Goal: Communication & Community: Answer question/provide support

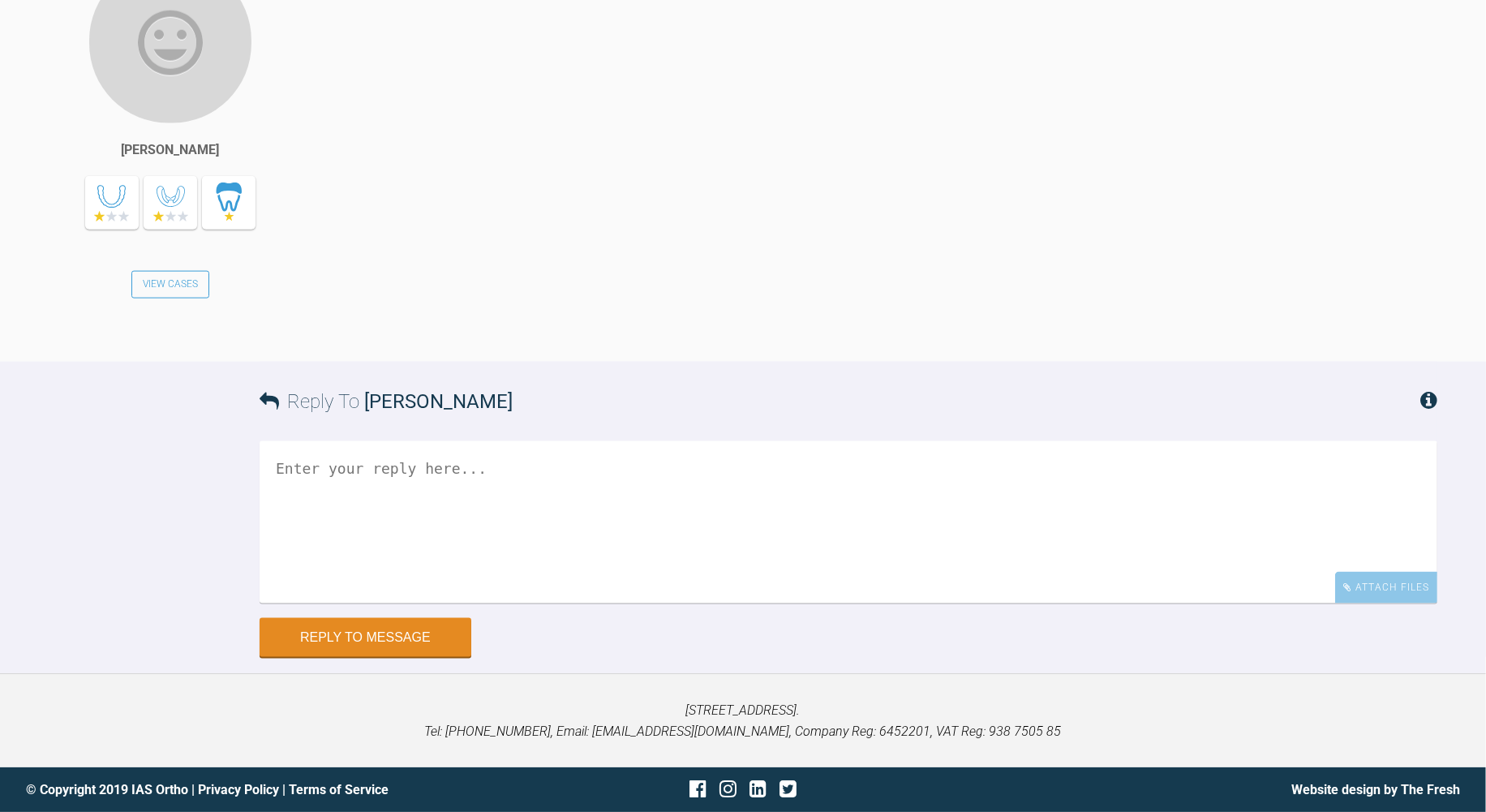
scroll to position [9294, 0]
click at [587, 603] on textarea at bounding box center [849, 522] width 1178 height 162
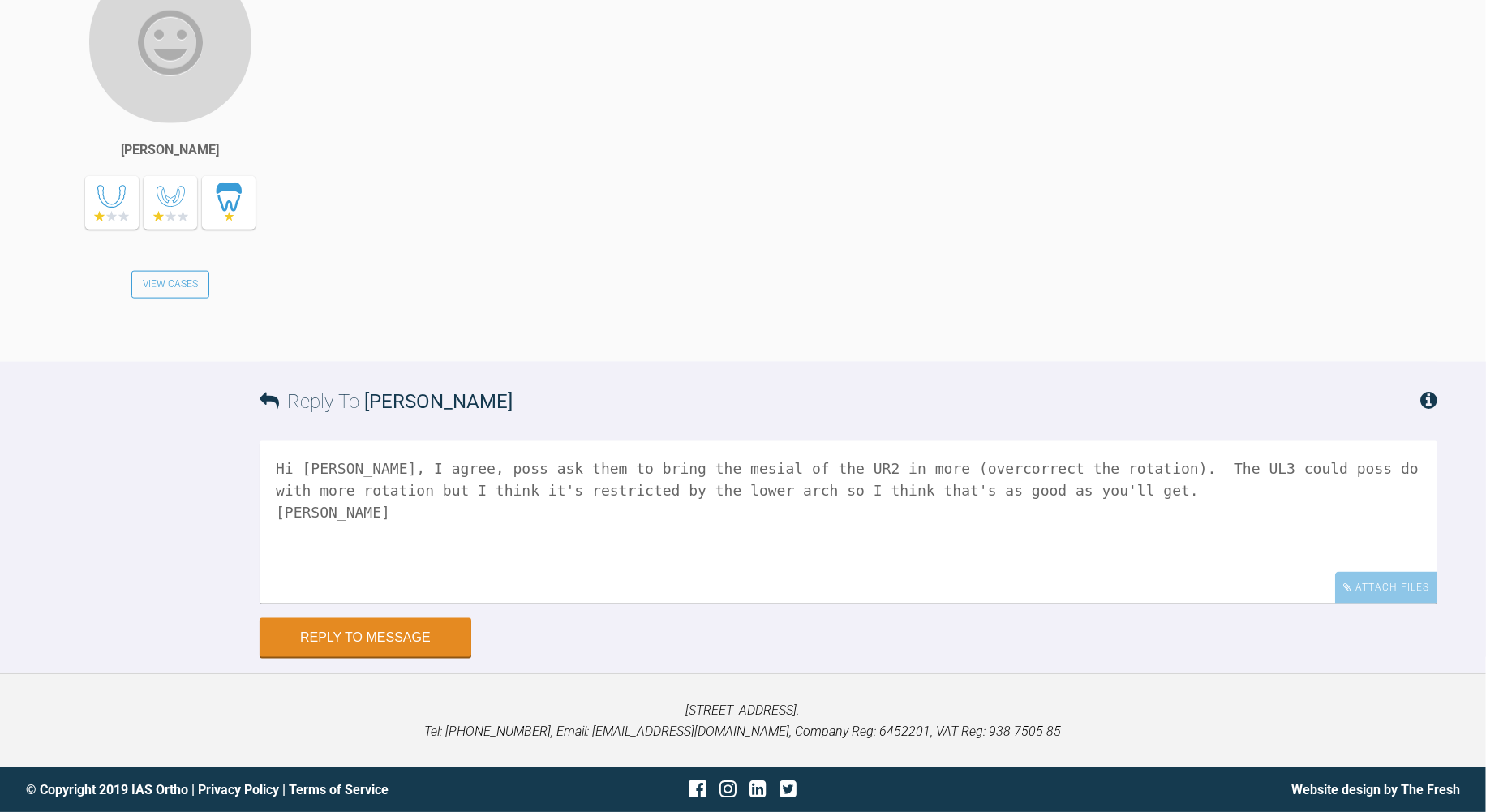
scroll to position [9546, 0]
type textarea "Hi [PERSON_NAME], I agree, poss ask them to bring the mesial of the UR2 in more…"
click at [430, 622] on button "Reply to Message" at bounding box center [365, 639] width 212 height 39
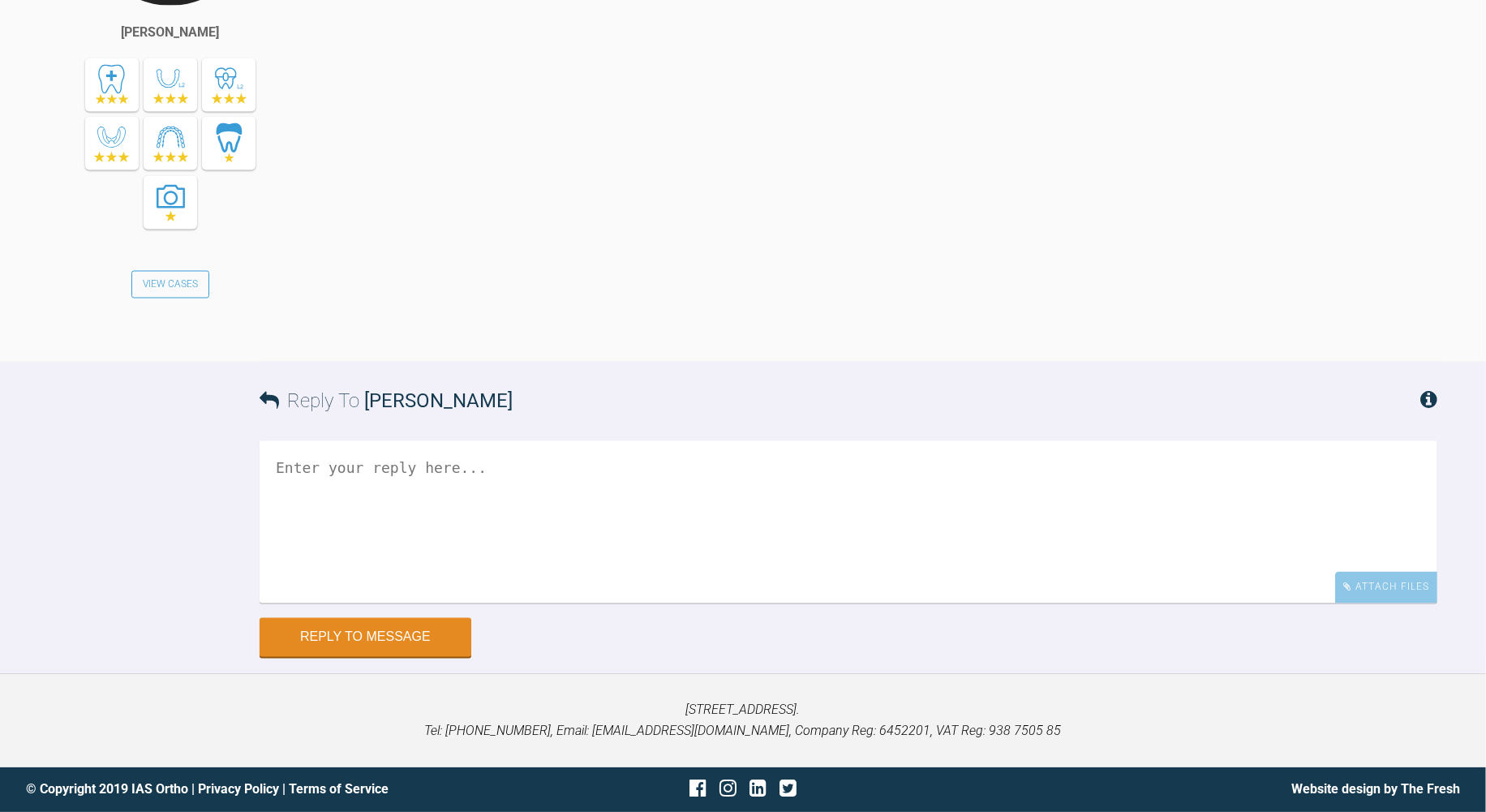
scroll to position [10210, 0]
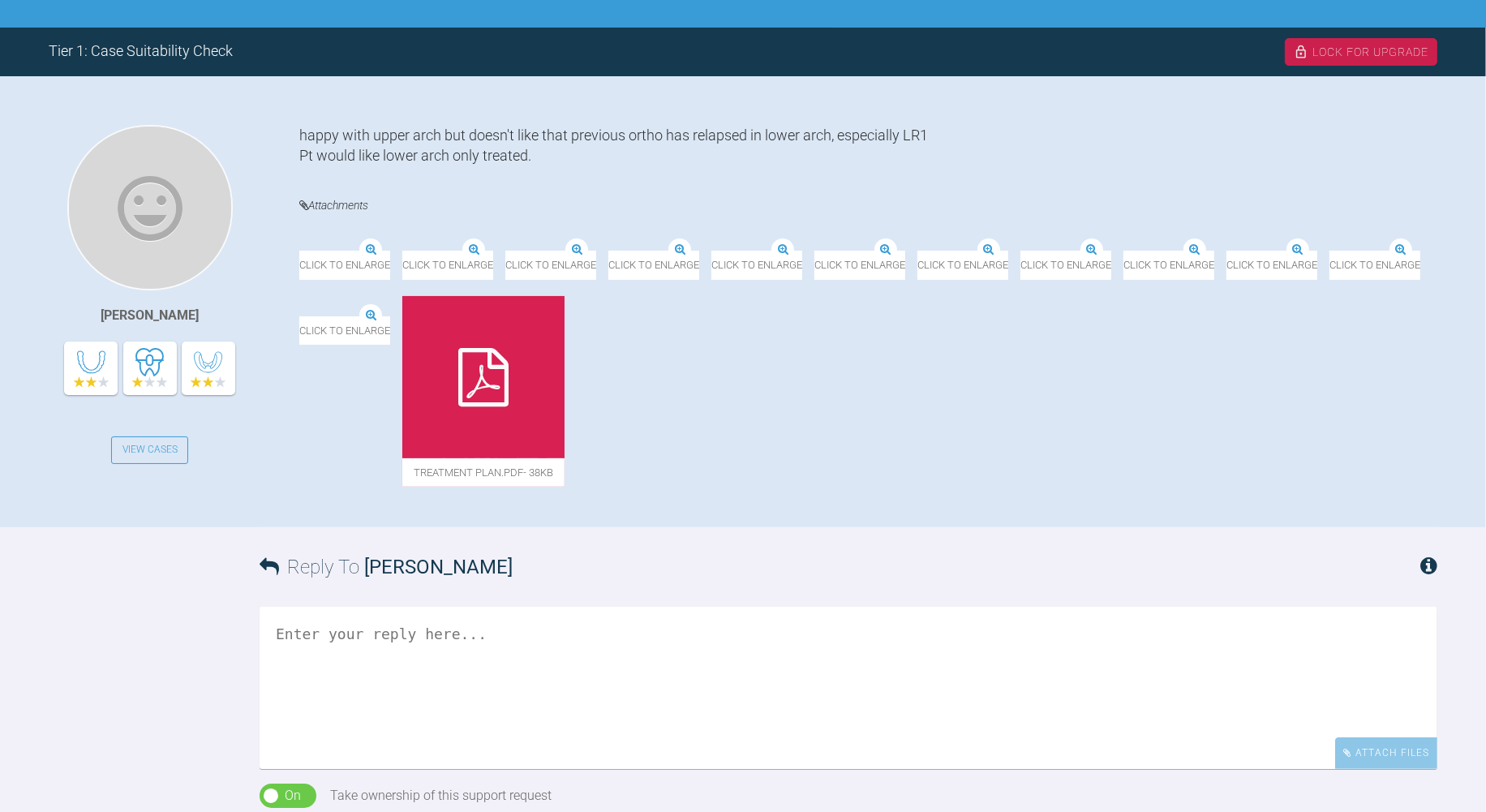
scroll to position [360, 0]
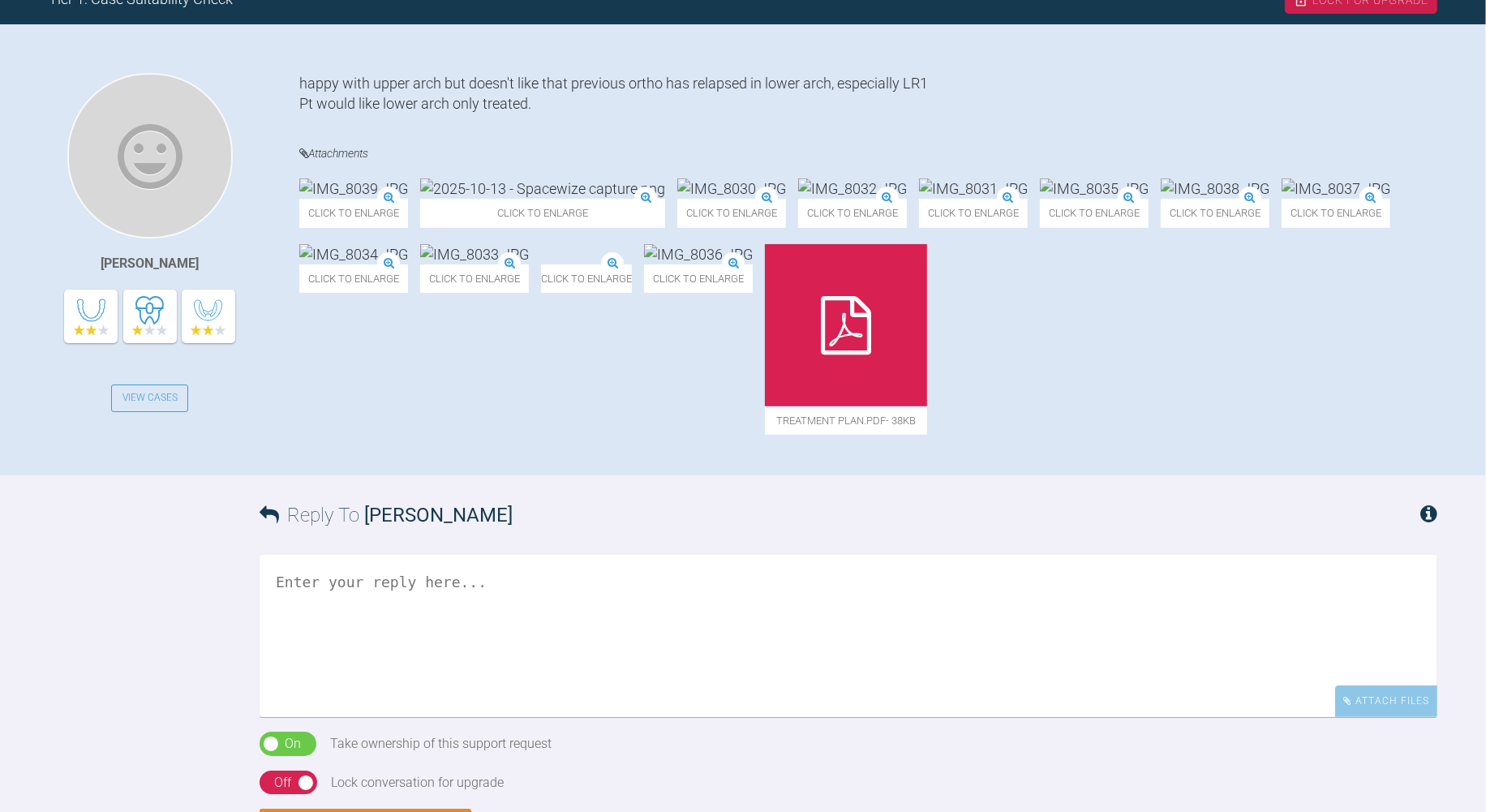
click at [765, 406] on div at bounding box center [846, 326] width 162 height 162
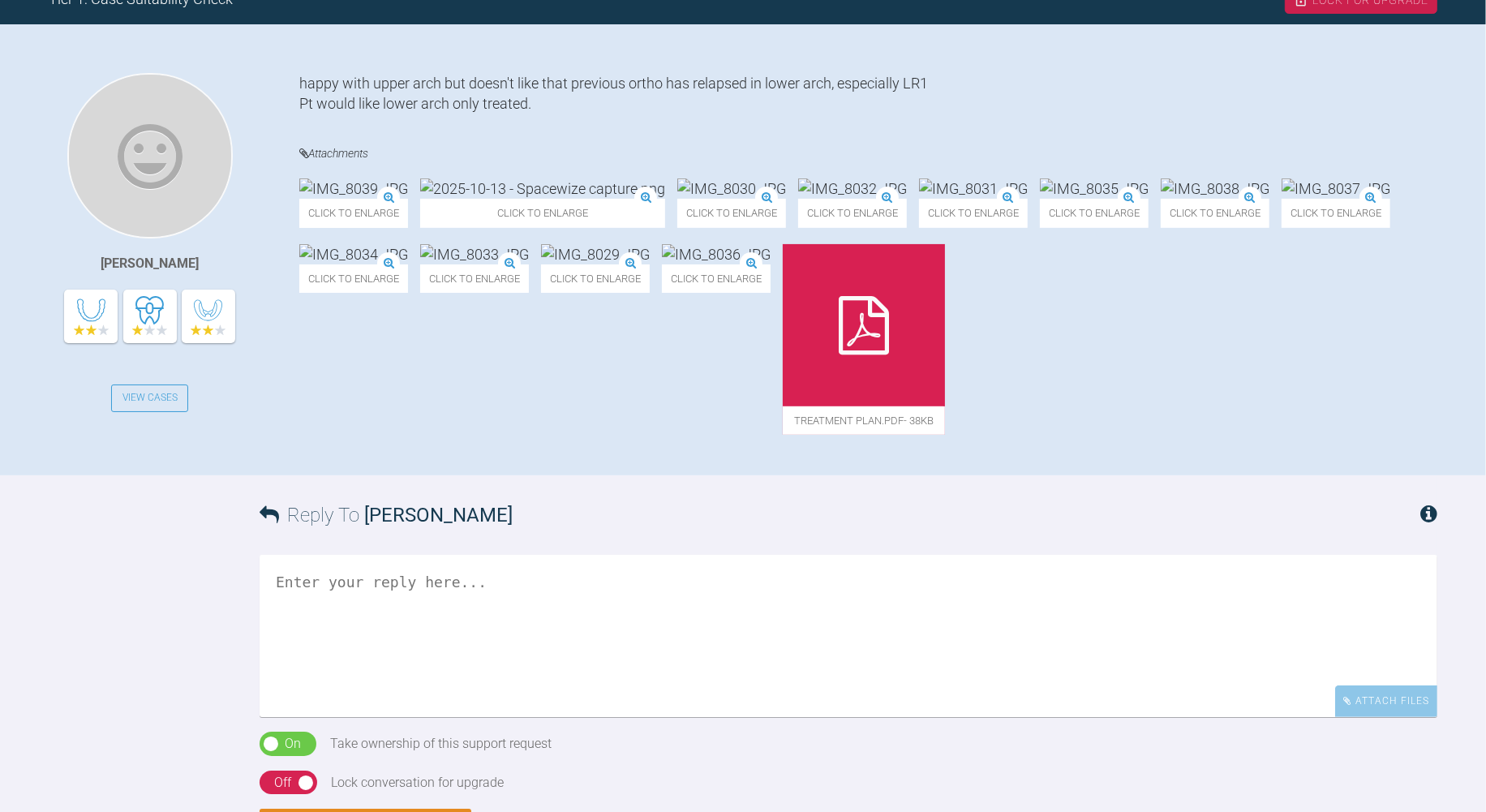
click at [770, 264] on img at bounding box center [717, 254] width 109 height 21
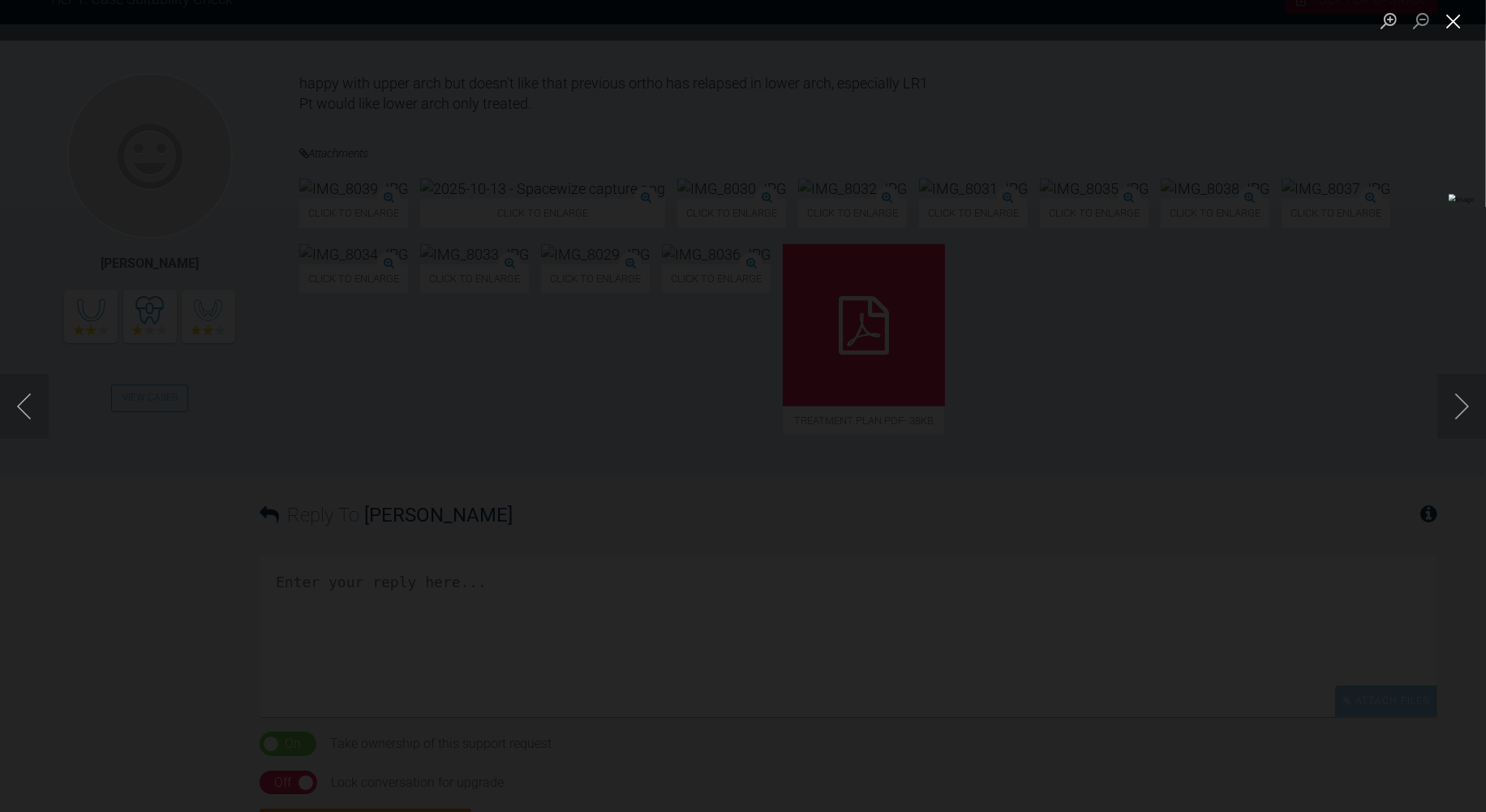
click at [1457, 27] on button "Close lightbox" at bounding box center [1453, 21] width 32 height 29
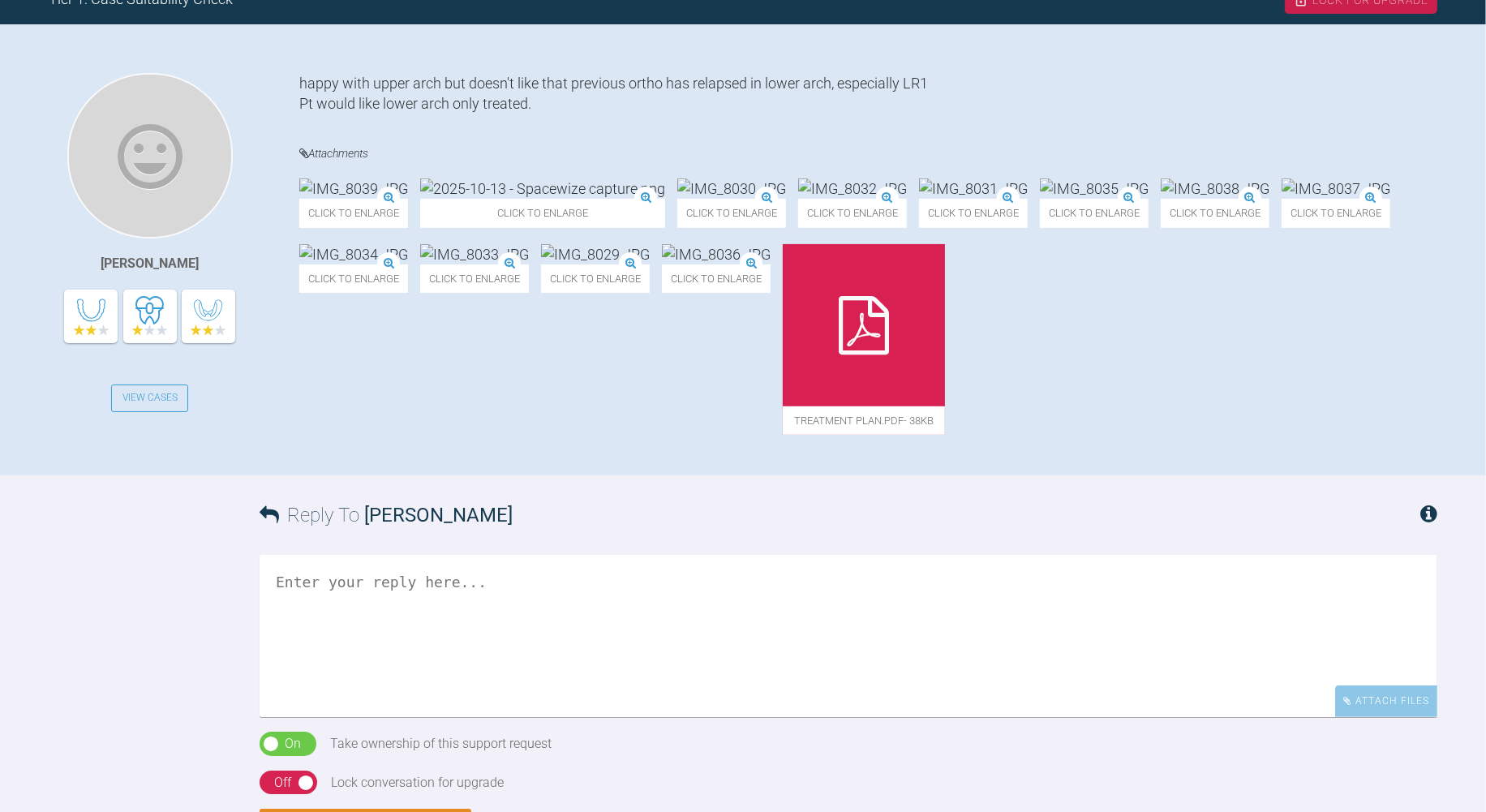
click at [786, 199] on img at bounding box center [732, 188] width 109 height 21
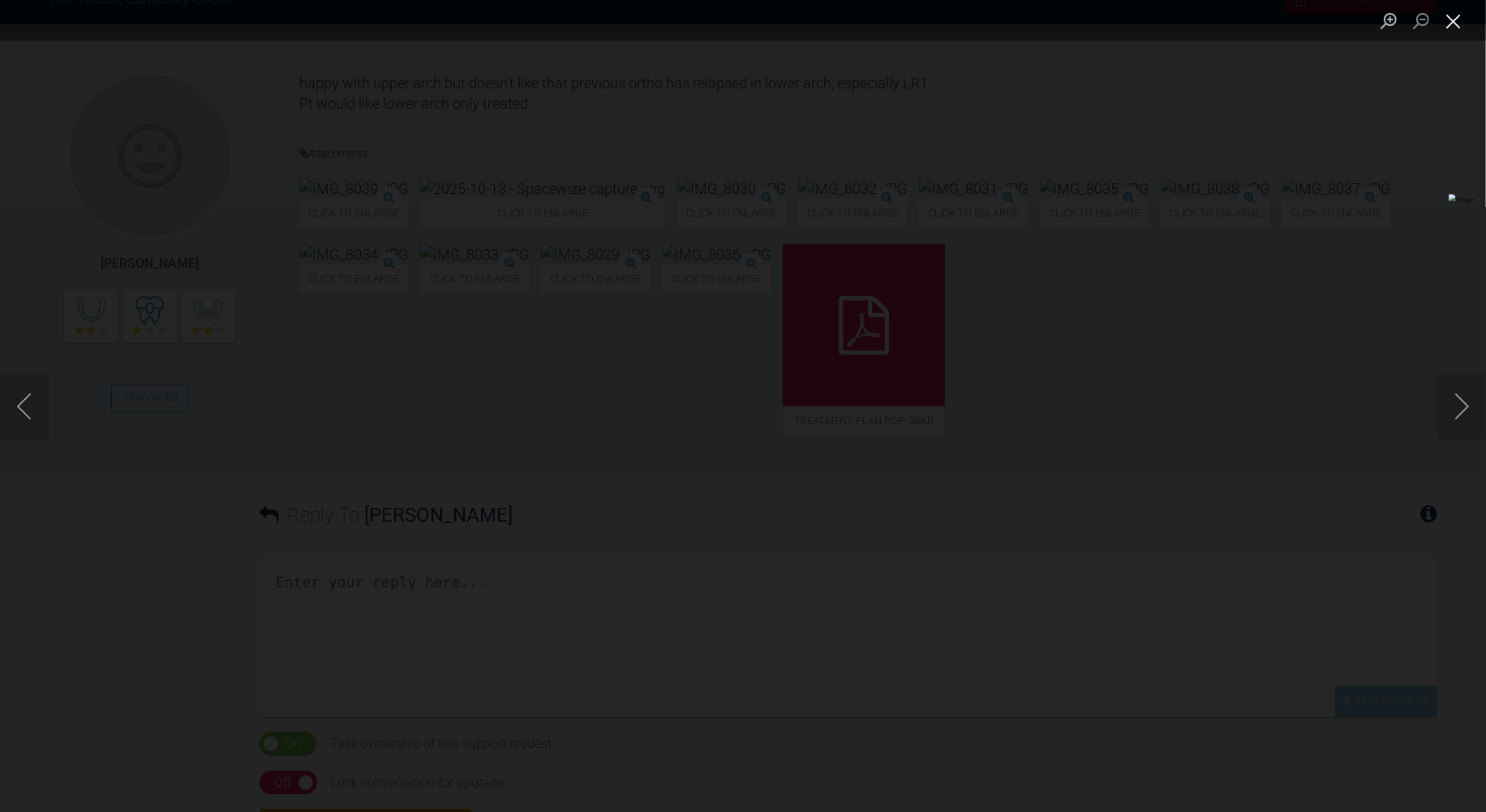
click at [1460, 26] on button "Close lightbox" at bounding box center [1453, 21] width 32 height 29
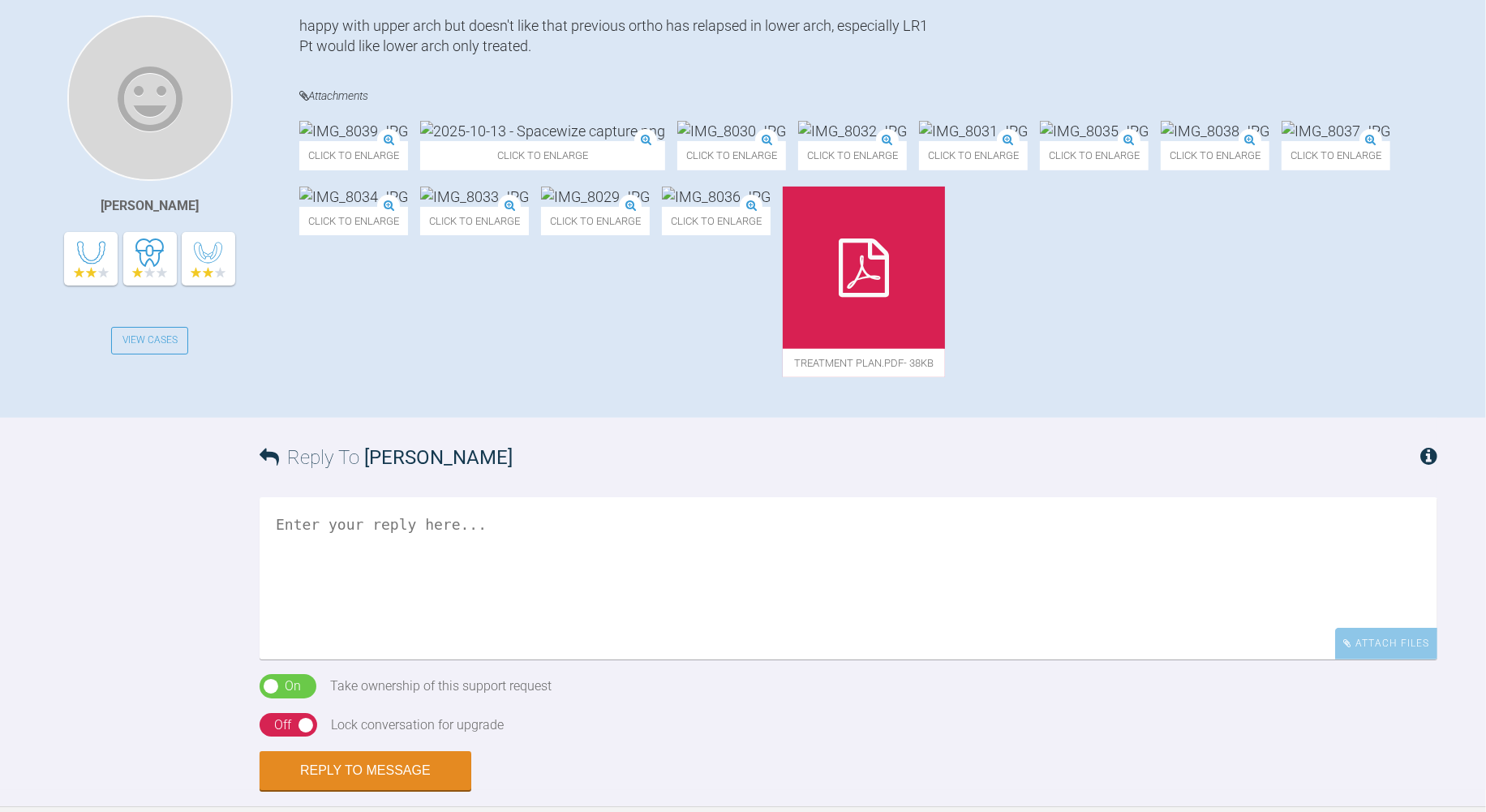
scroll to position [450, 0]
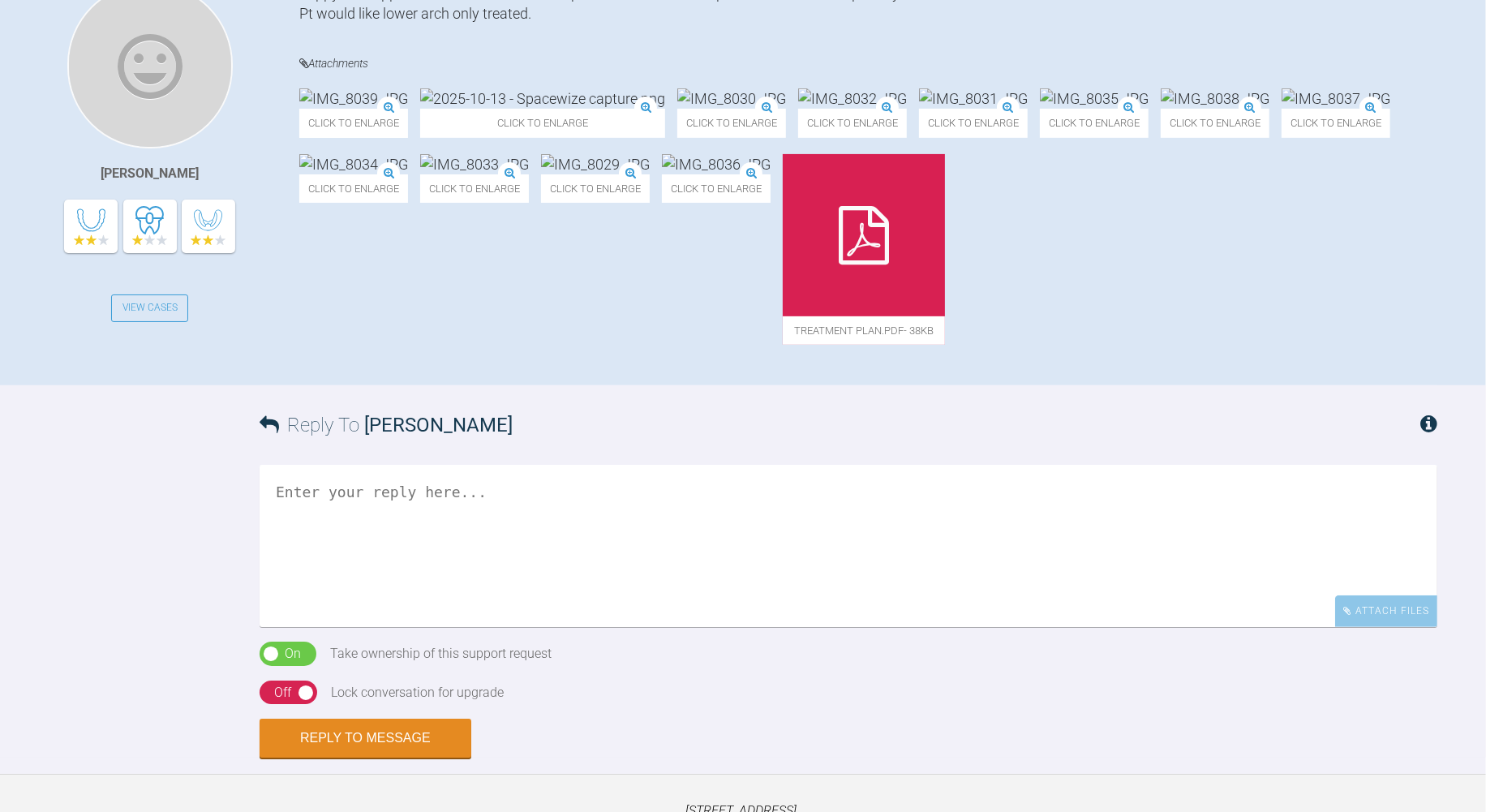
click at [574, 627] on textarea at bounding box center [849, 546] width 1178 height 162
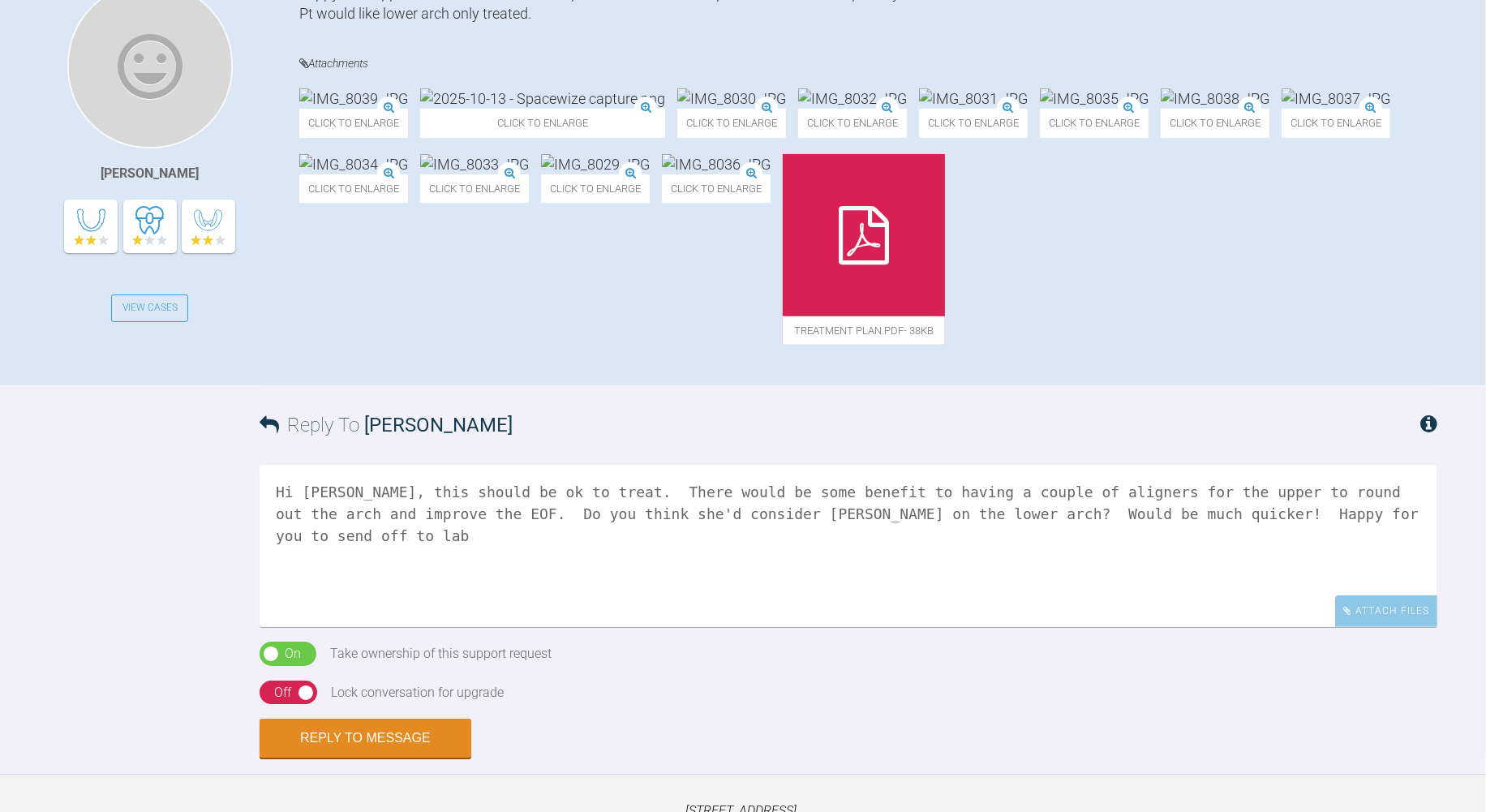
click at [546, 109] on img at bounding box center [543, 98] width 245 height 21
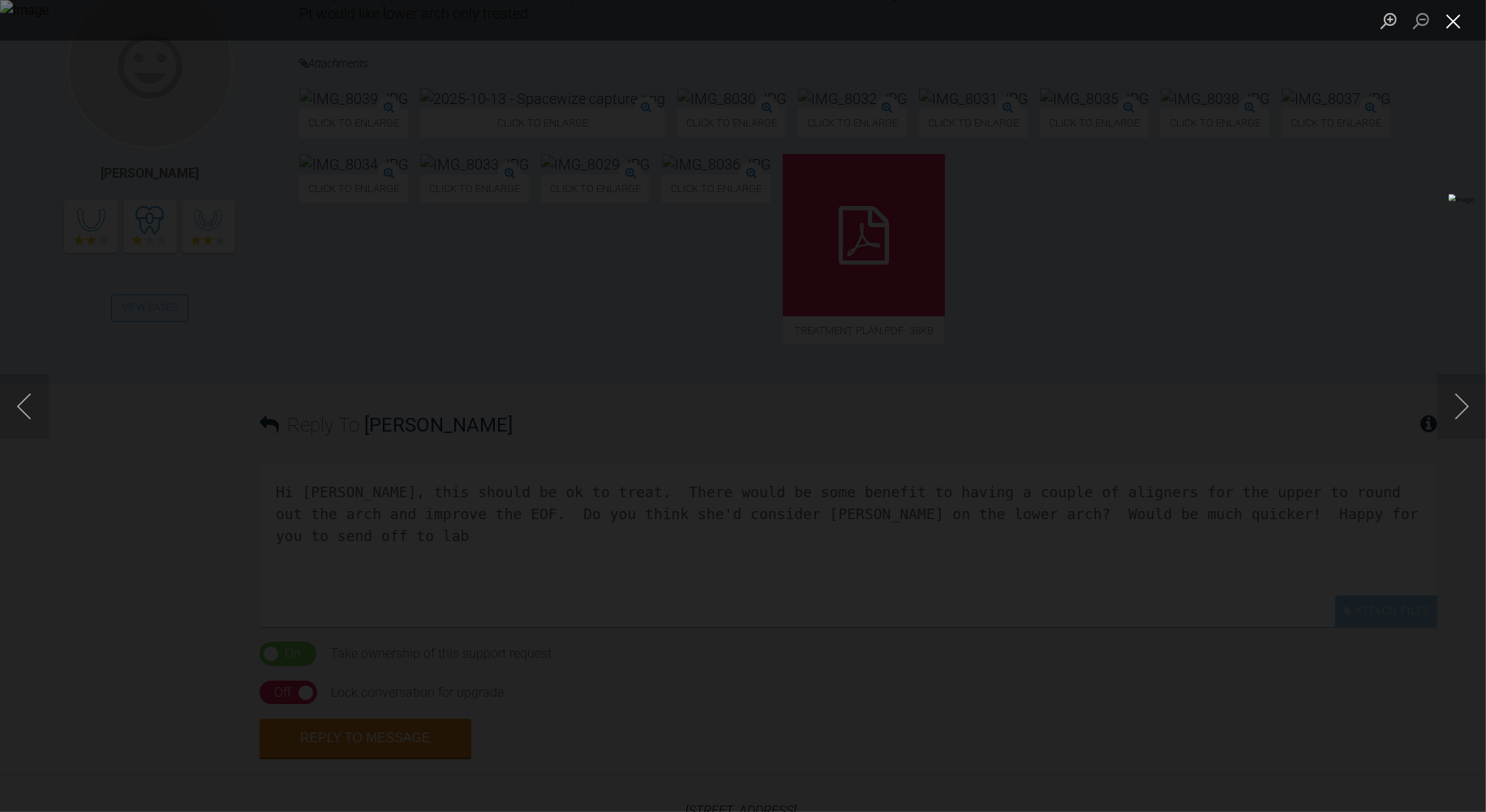
click at [1455, 24] on button "Close lightbox" at bounding box center [1453, 21] width 32 height 29
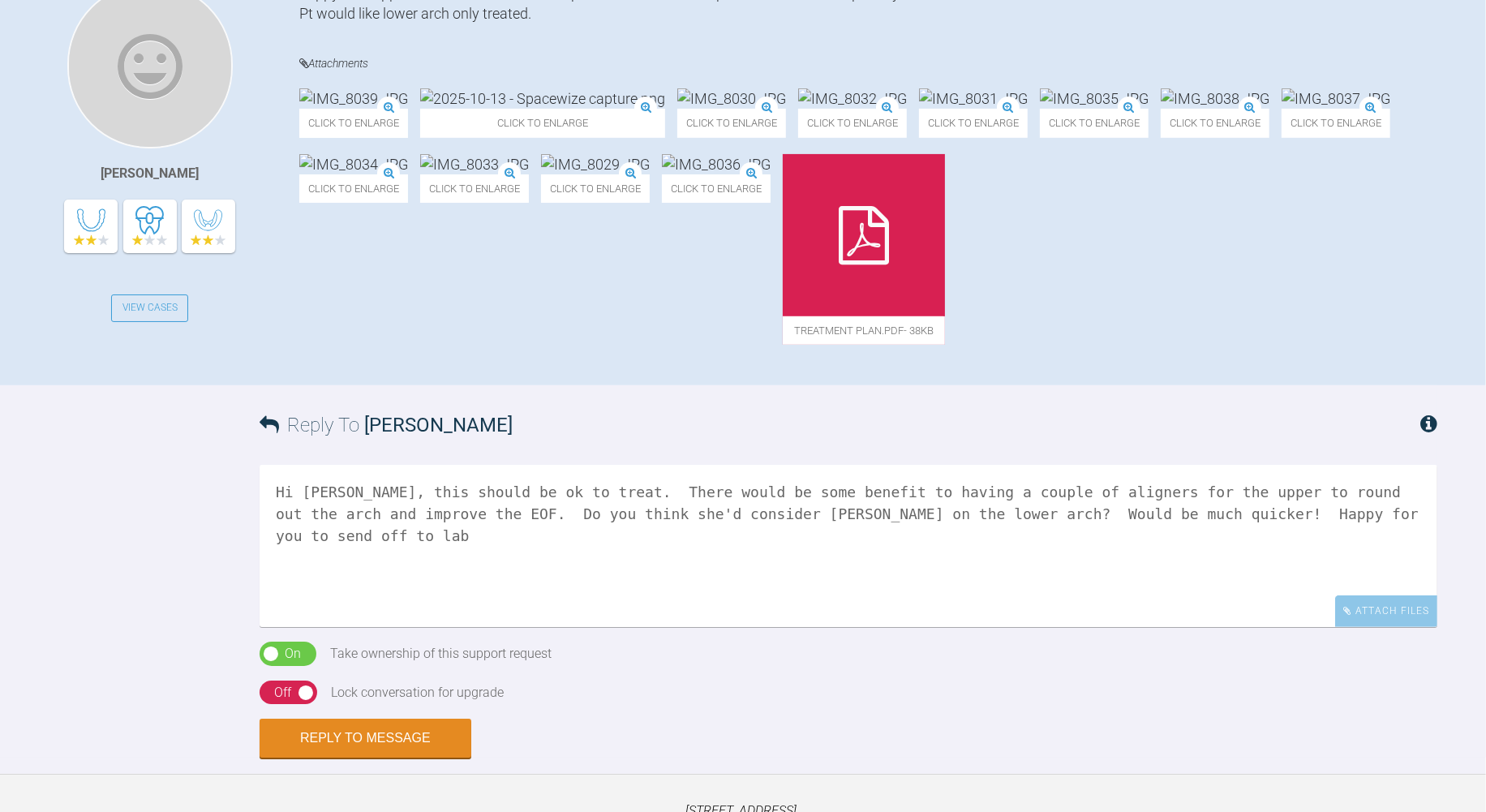
click at [1042, 627] on textarea "Hi Gavin, this should be ok to treat. There would be some benefit to having a c…" at bounding box center [849, 546] width 1178 height 162
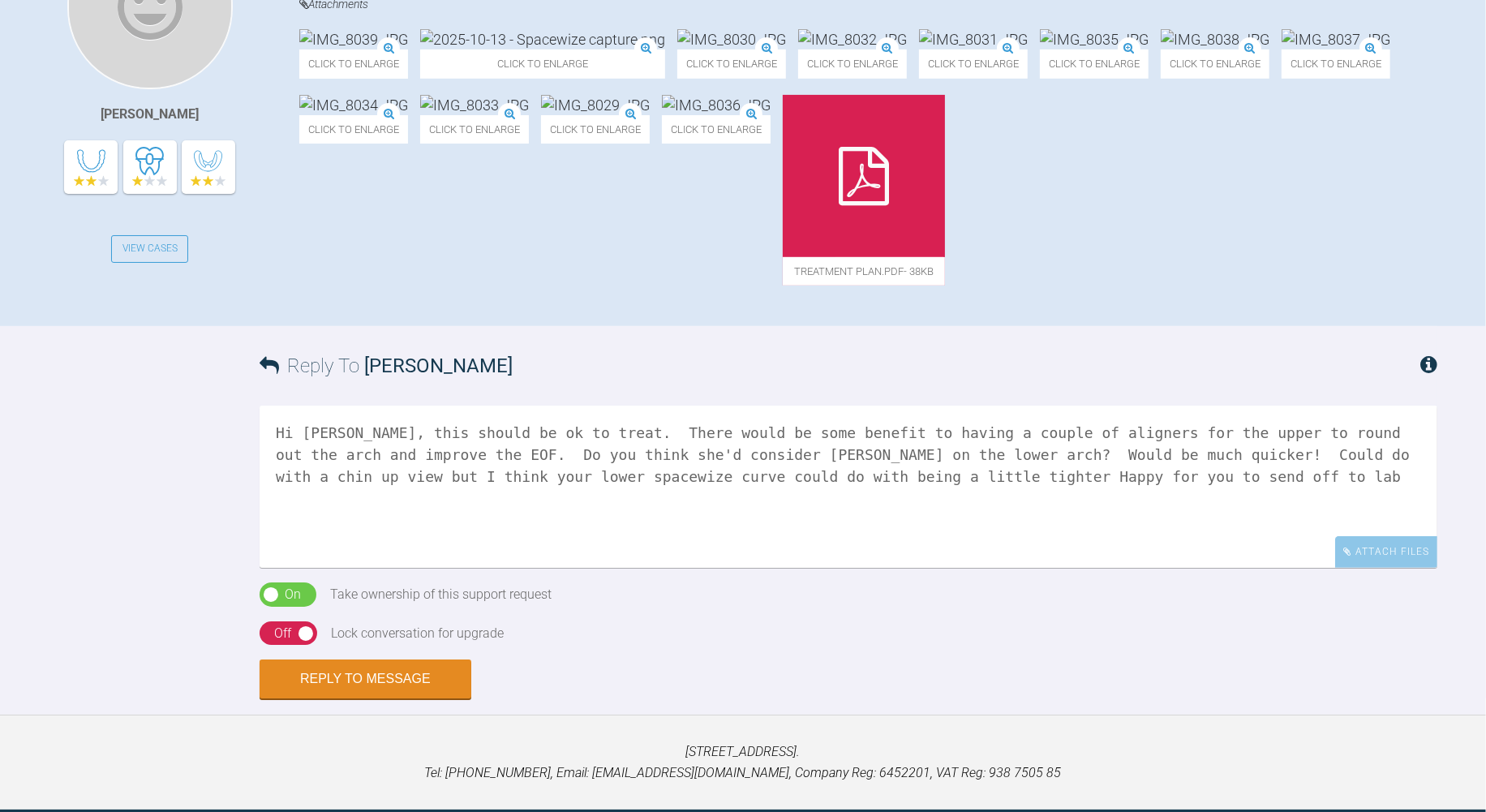
scroll to position [540, 0]
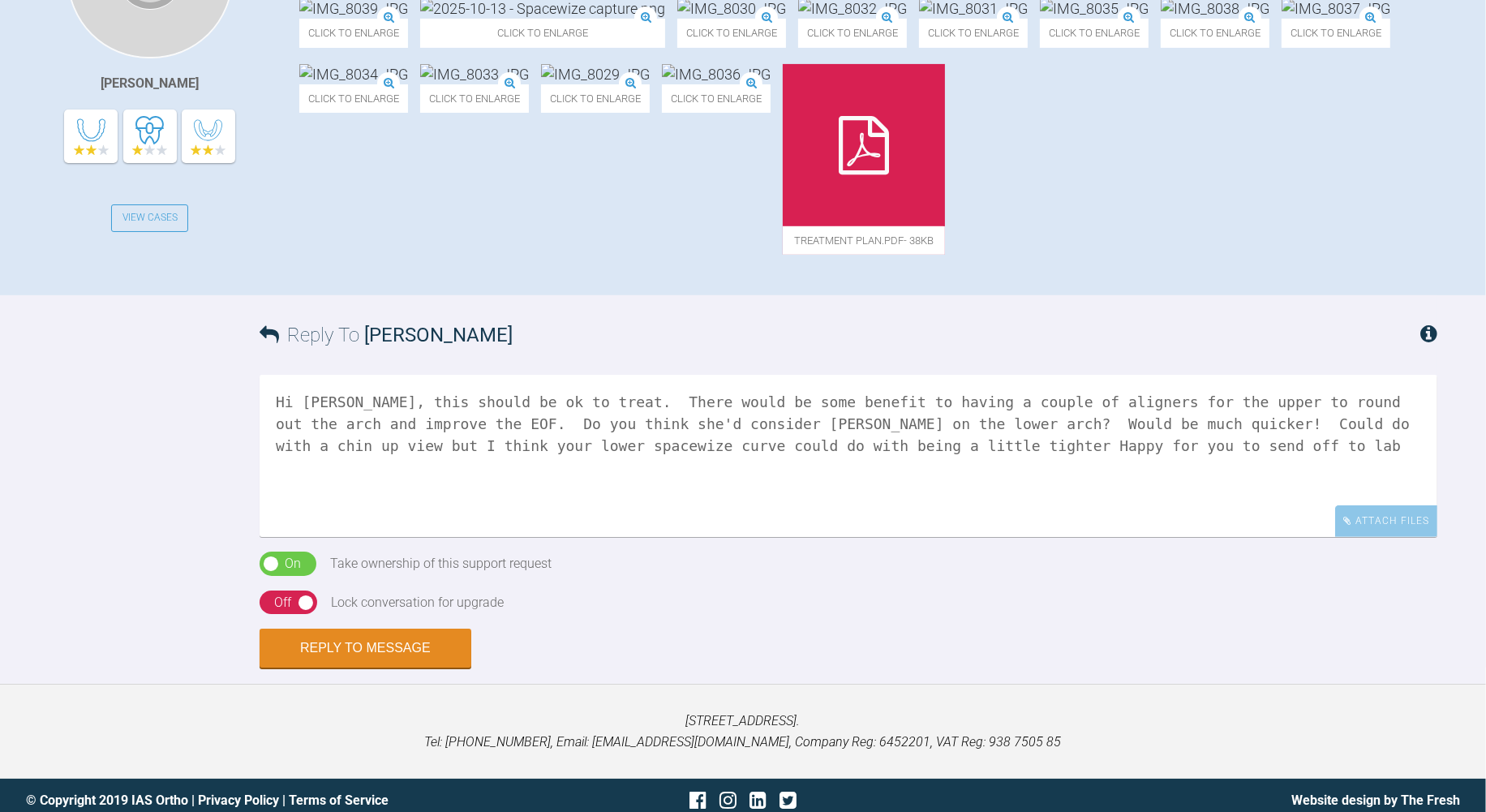
click at [544, 19] on img at bounding box center [543, 8] width 245 height 21
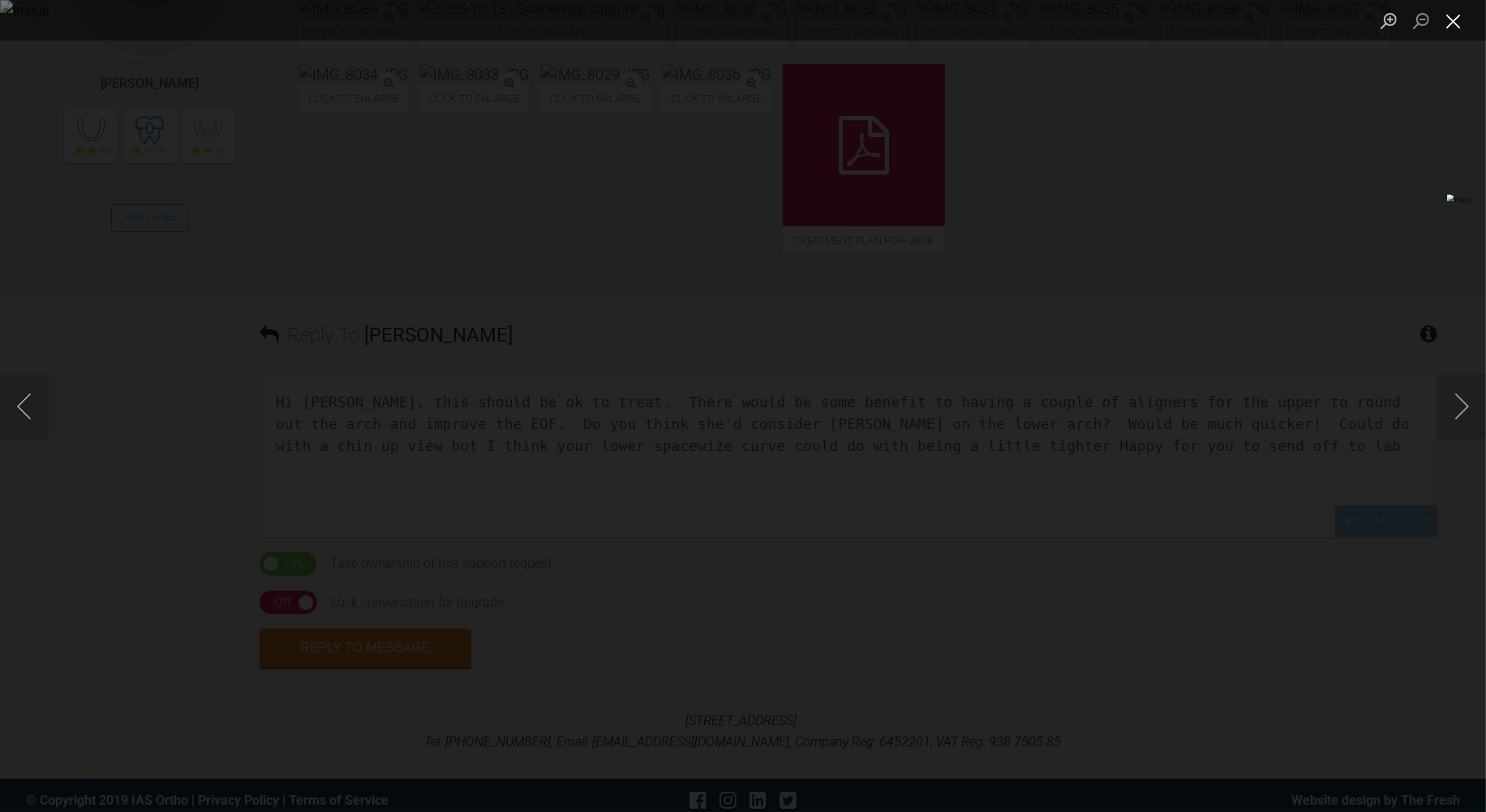
click at [1450, 22] on button "Close lightbox" at bounding box center [1453, 21] width 32 height 29
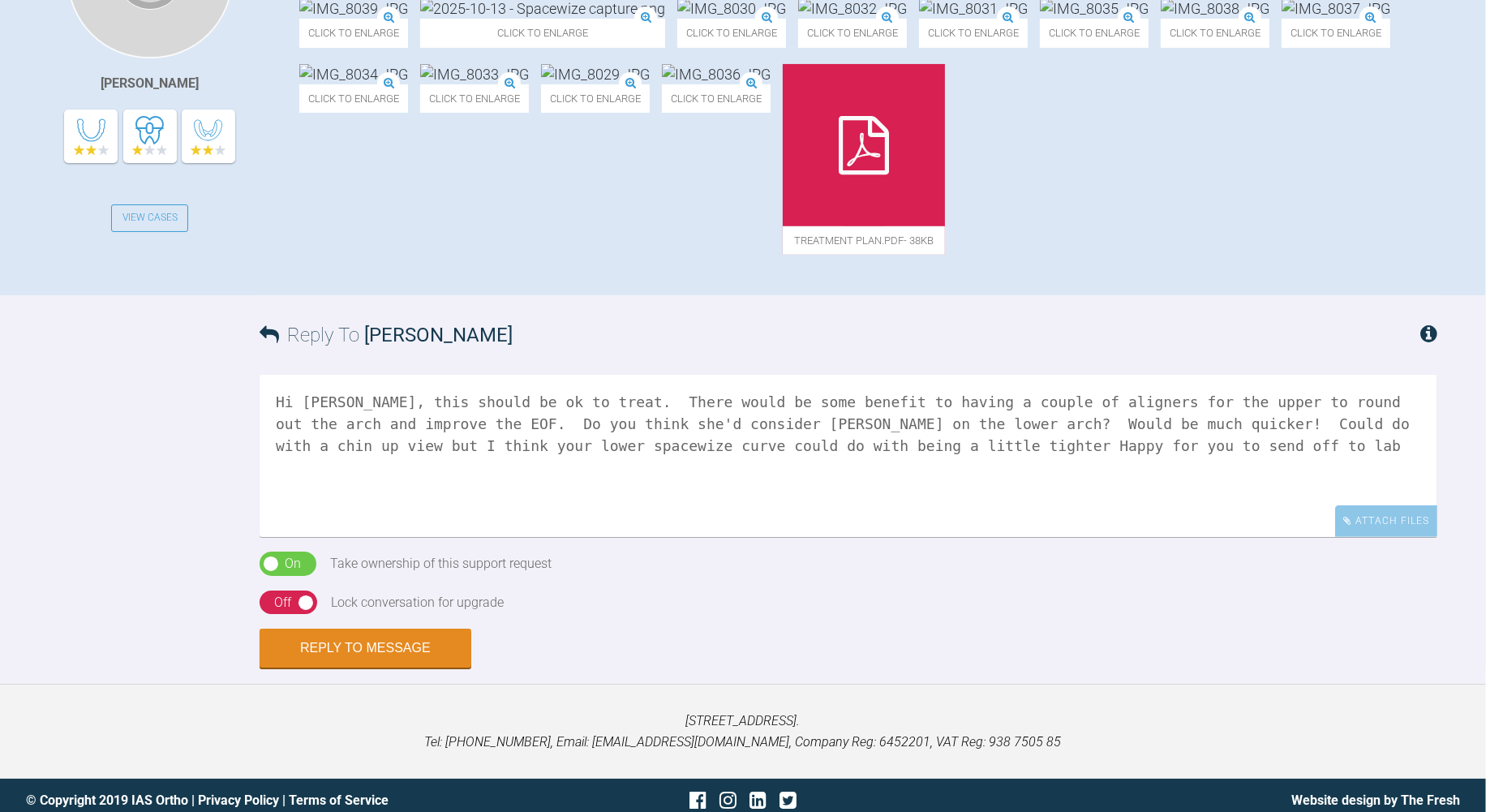
click at [748, 537] on textarea "Hi Gavin, this should be ok to treat. There would be some benefit to having a c…" at bounding box center [849, 456] width 1178 height 162
click at [1417, 537] on textarea "Hi Gavin, this should be ok to treat. There would be some benefit to having a c…" at bounding box center [849, 456] width 1178 height 162
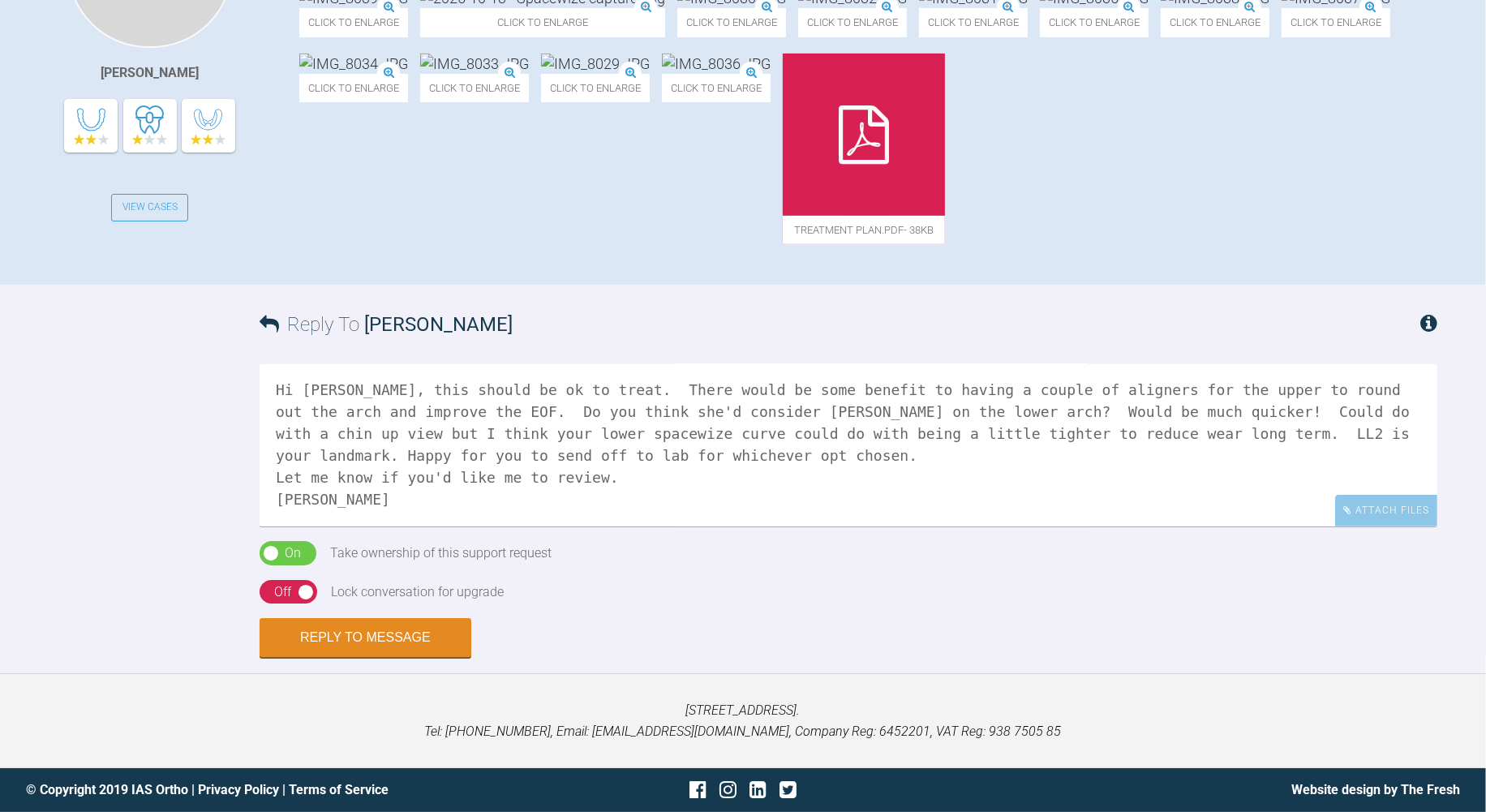
scroll to position [781, 0]
type textarea "Hi Gavin, this should be ok to treat. There would be some benefit to having a c…"
click at [407, 631] on button "Reply to Message" at bounding box center [365, 639] width 212 height 39
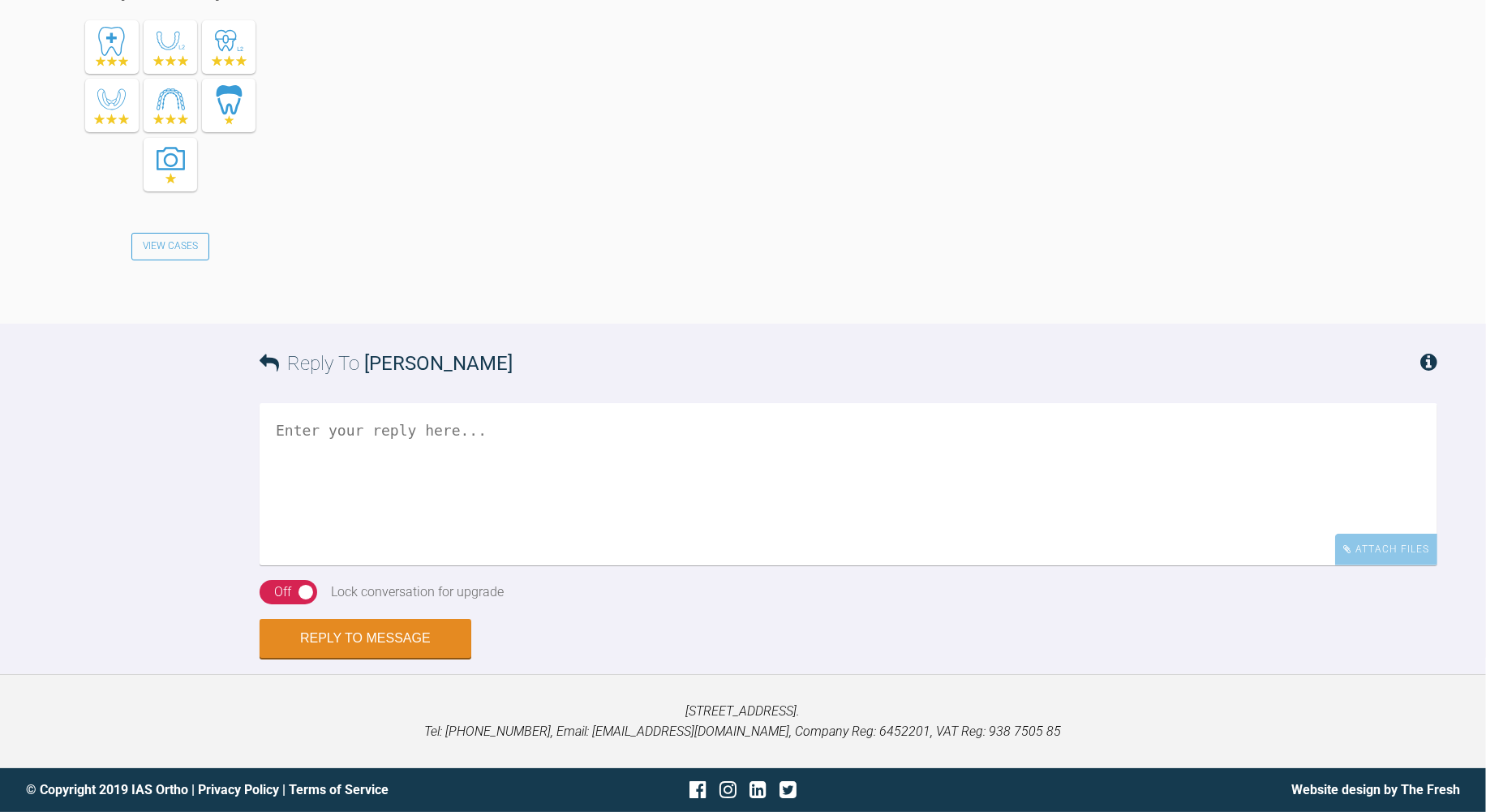
scroll to position [1098, 0]
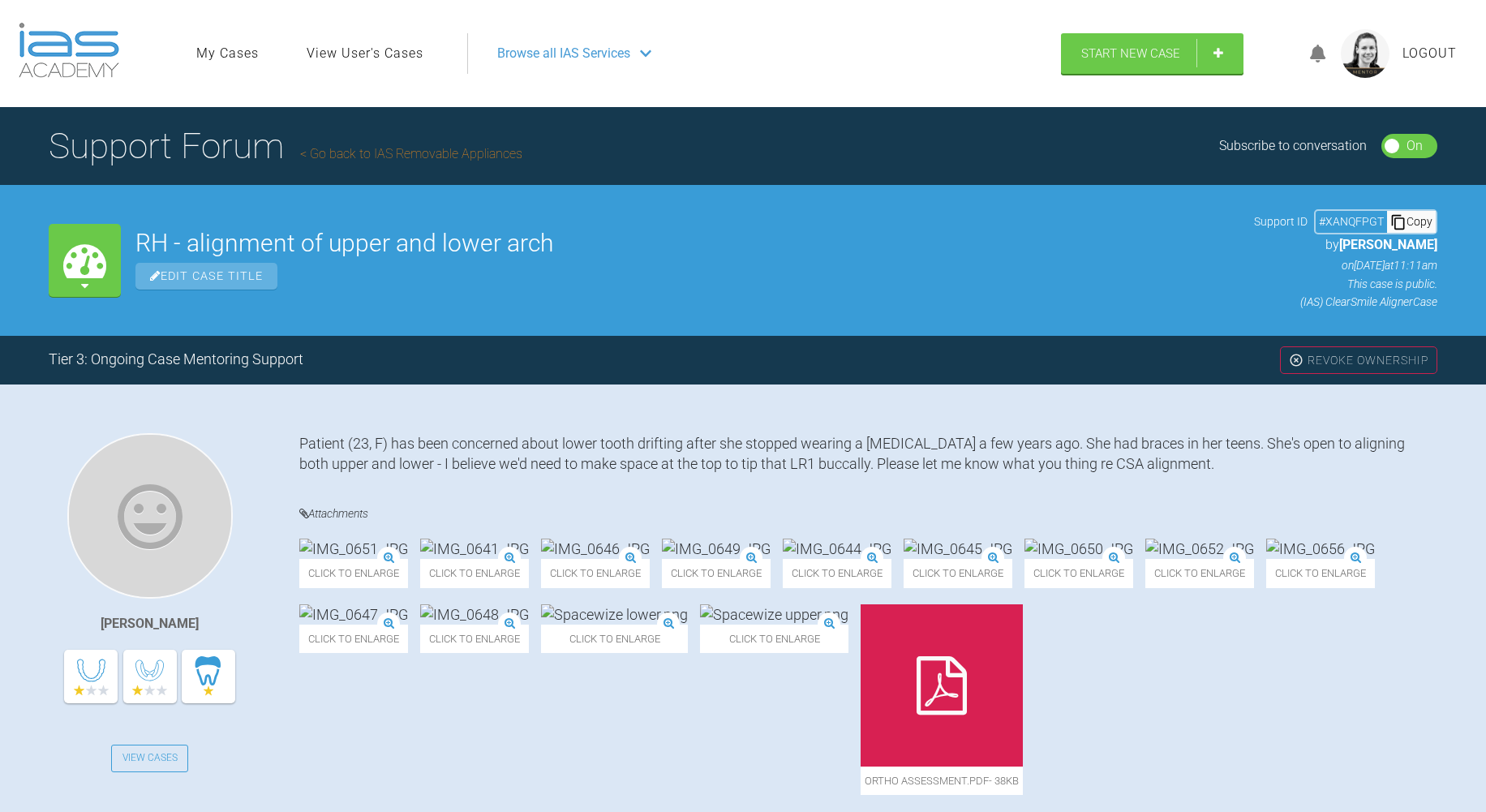
scroll to position [9939, 0]
